Goal: Task Accomplishment & Management: Manage account settings

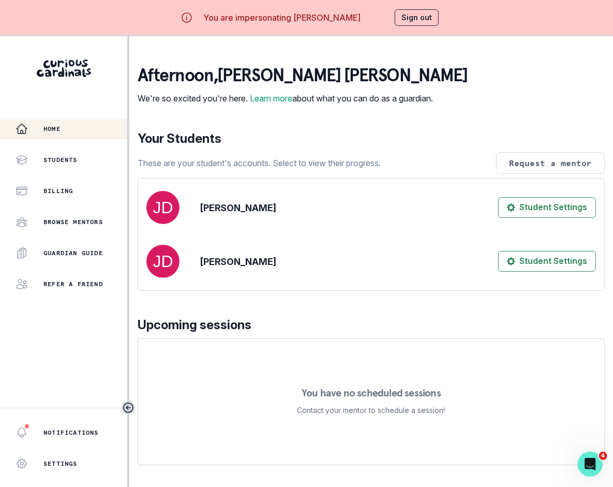
scroll to position [140, 0]
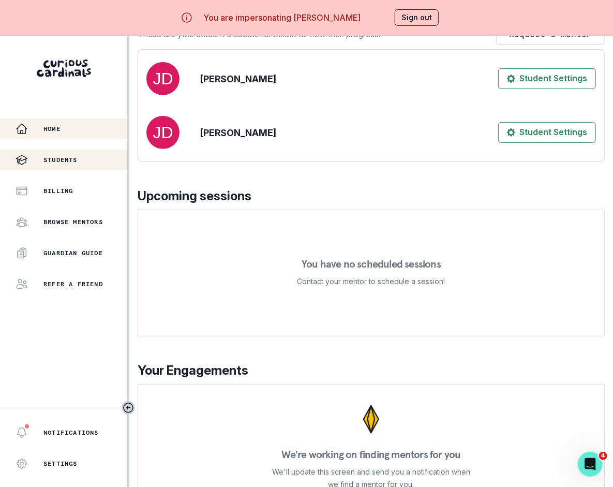
click at [84, 157] on div "Students" at bounding box center [72, 160] width 112 height 12
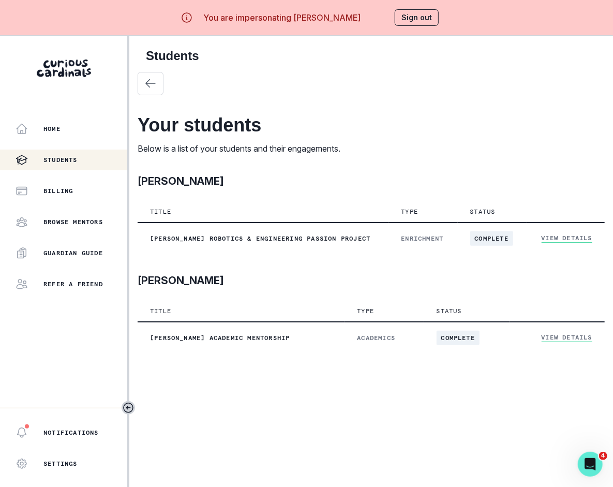
click at [415, 17] on button "Sign out" at bounding box center [417, 17] width 44 height 17
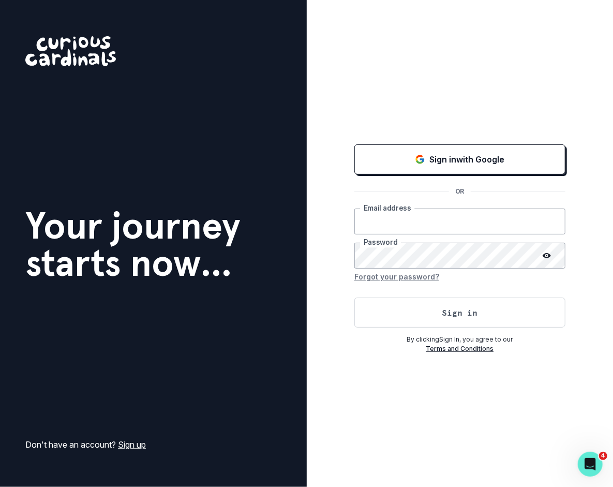
type input "[PERSON_NAME][EMAIL_ADDRESS][DOMAIN_NAME]"
click at [387, 317] on button "Sign in" at bounding box center [459, 312] width 211 height 30
